Goal: Find specific page/section: Find specific page/section

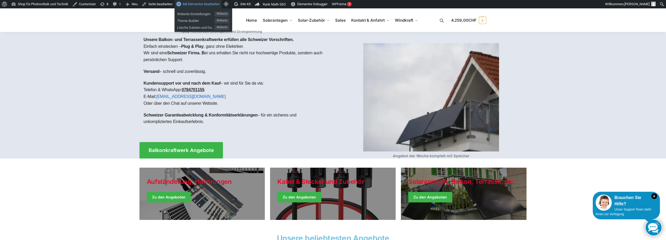
click at [206, 5] on span "Mit Elementor bearbeiten" at bounding box center [201, 4] width 37 height 4
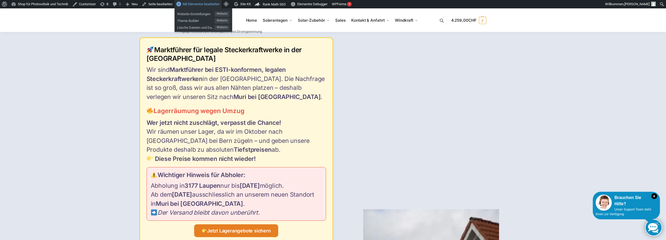
click at [200, 3] on span "Mit Elementor bearbeiten" at bounding box center [201, 4] width 37 height 4
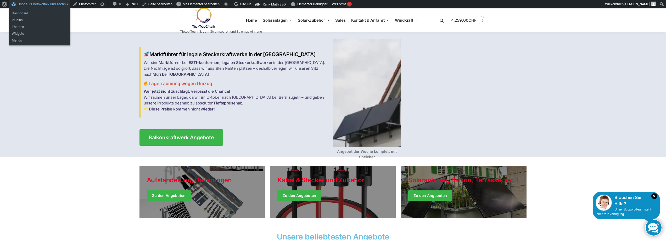
click at [15, 15] on link "Dashboard" at bounding box center [39, 13] width 61 height 7
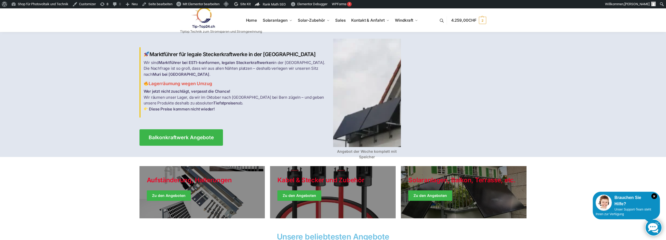
click at [205, 16] on img at bounding box center [203, 17] width 46 height 21
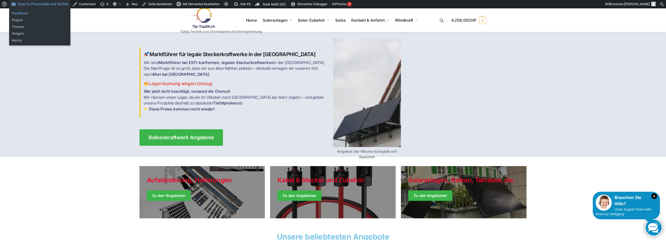
click at [20, 14] on link "Dashboard" at bounding box center [39, 13] width 61 height 7
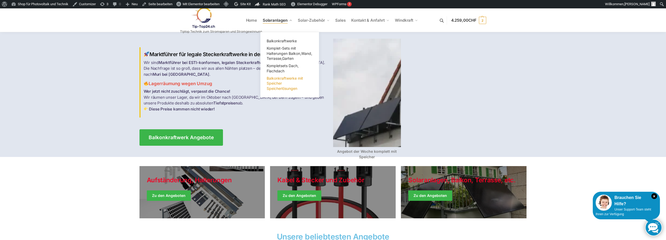
click at [278, 83] on span "Balkonkraftwerke mit Speicher Speicherlösungen" at bounding box center [285, 83] width 36 height 15
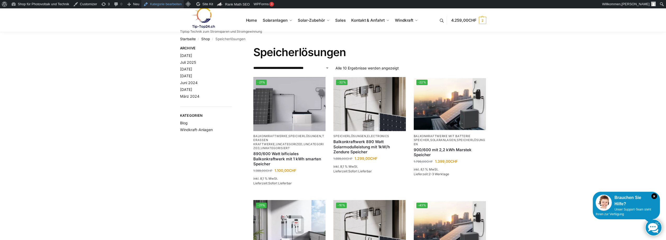
click at [164, 4] on link "Kategorie bearbeiten" at bounding box center [162, 4] width 42 height 8
